Goal: Communication & Community: Participate in discussion

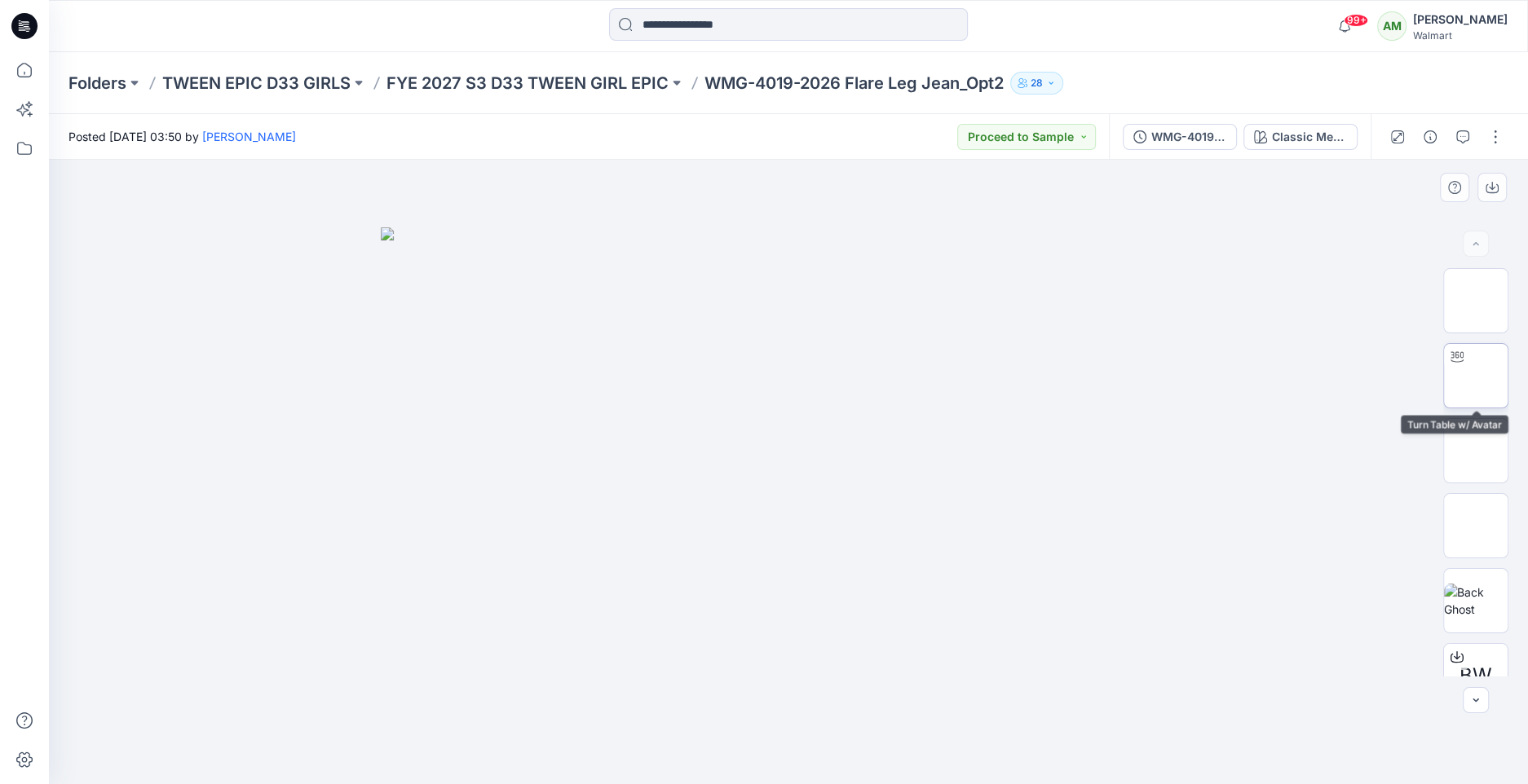
click at [1476, 376] on img at bounding box center [1476, 376] width 0 height 0
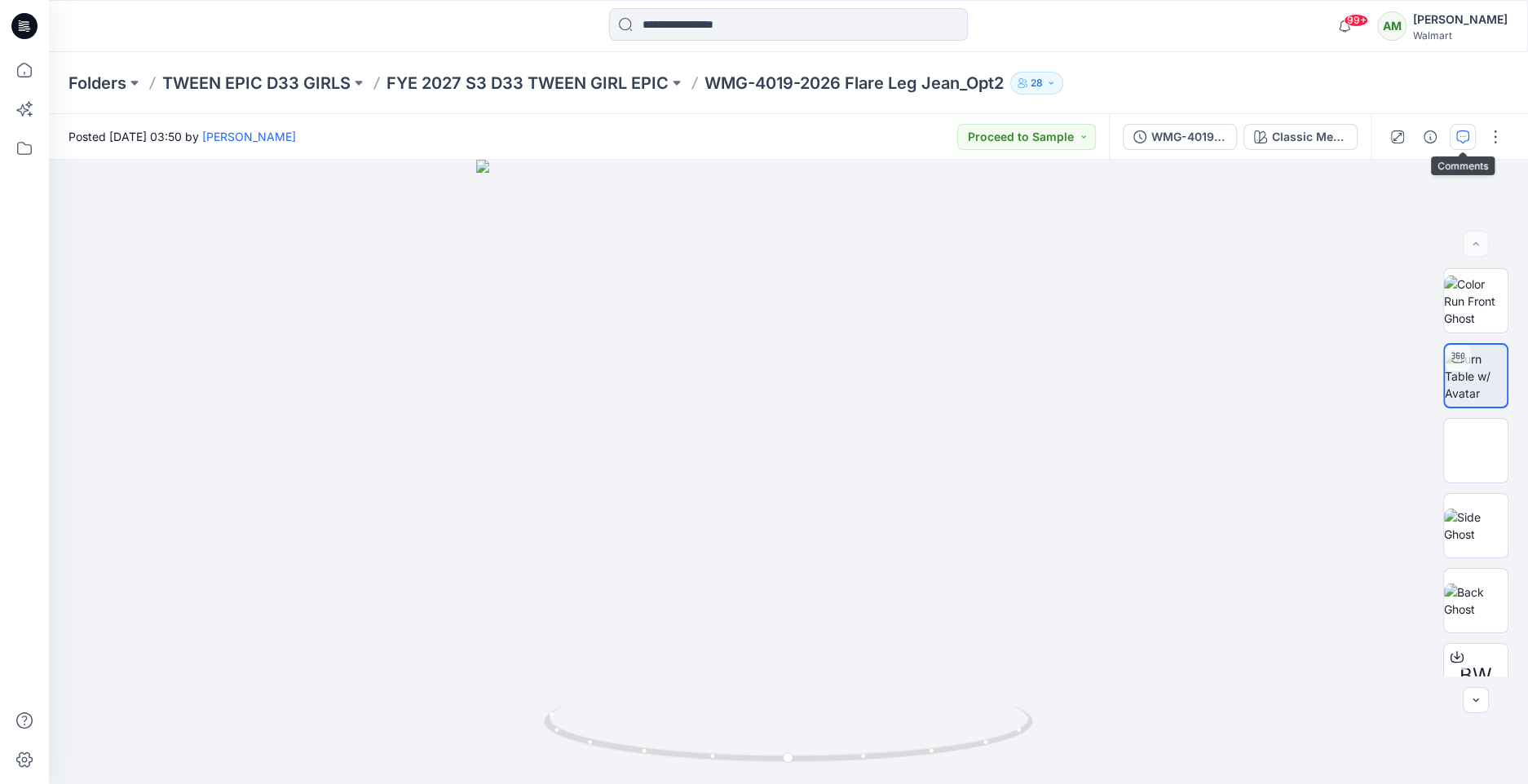
click at [1463, 135] on icon "button" at bounding box center [1463, 137] width 13 height 13
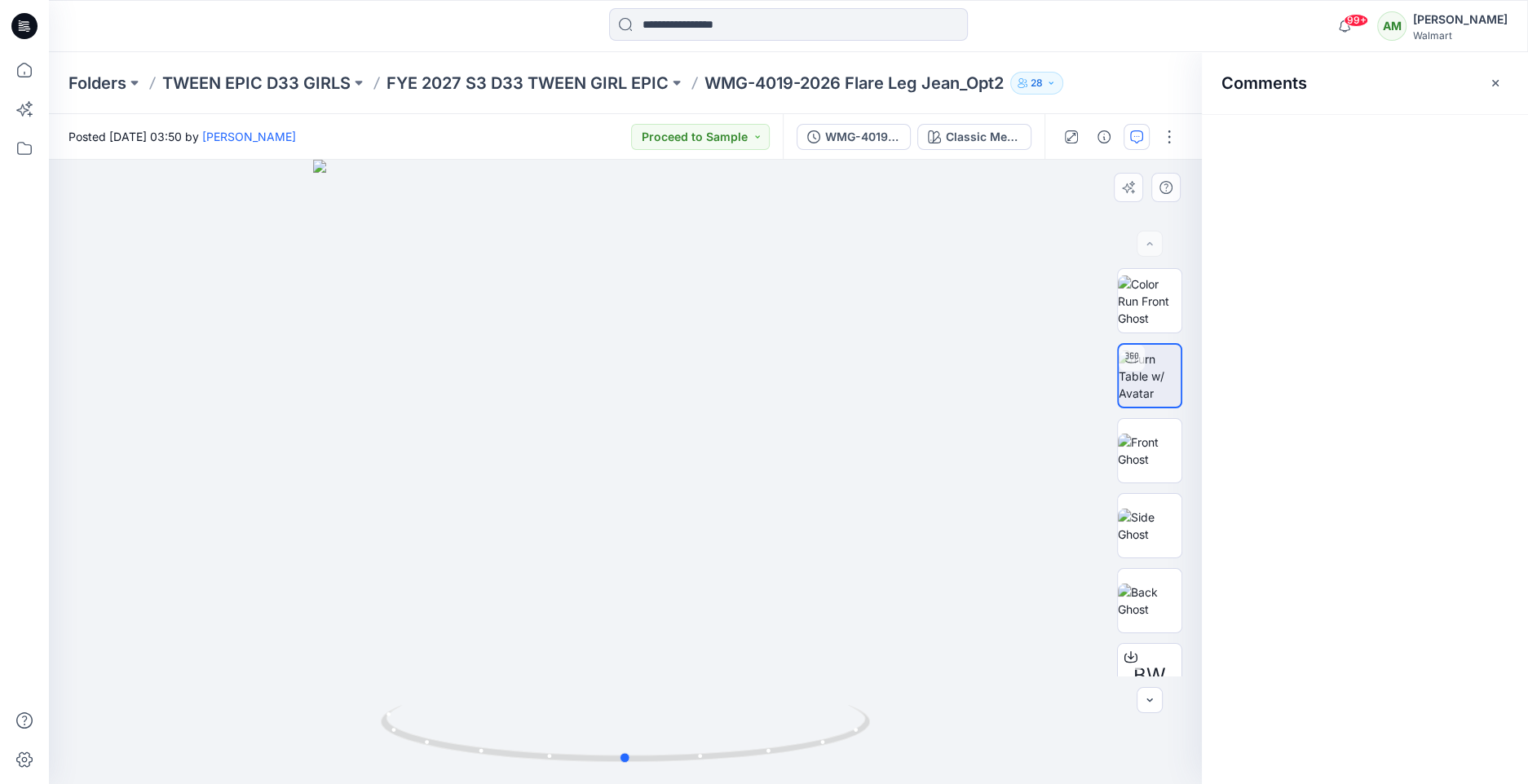
click at [677, 561] on div at bounding box center [626, 471] width 1153 height 624
click at [1342, 146] on button "Add Comment" at bounding box center [1381, 137] width 255 height 26
click at [660, 482] on div "1" at bounding box center [626, 471] width 1153 height 624
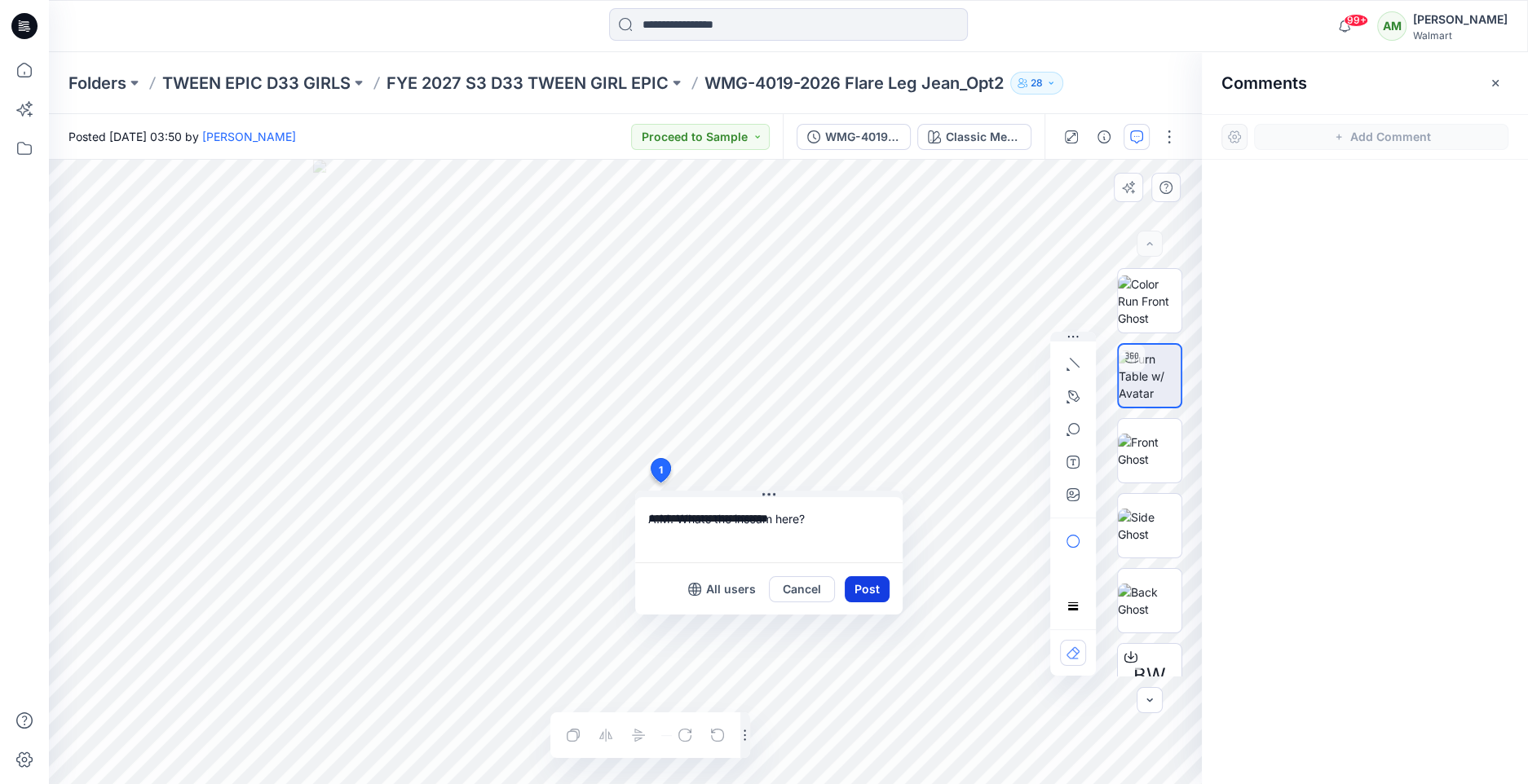
type textarea "**********"
click at [870, 582] on button "Post" at bounding box center [867, 589] width 45 height 26
click at [863, 608] on div "All users Cancel Post" at bounding box center [769, 588] width 268 height 52
click at [863, 589] on button "Post" at bounding box center [867, 589] width 45 height 26
